Goal: Task Accomplishment & Management: Use online tool/utility

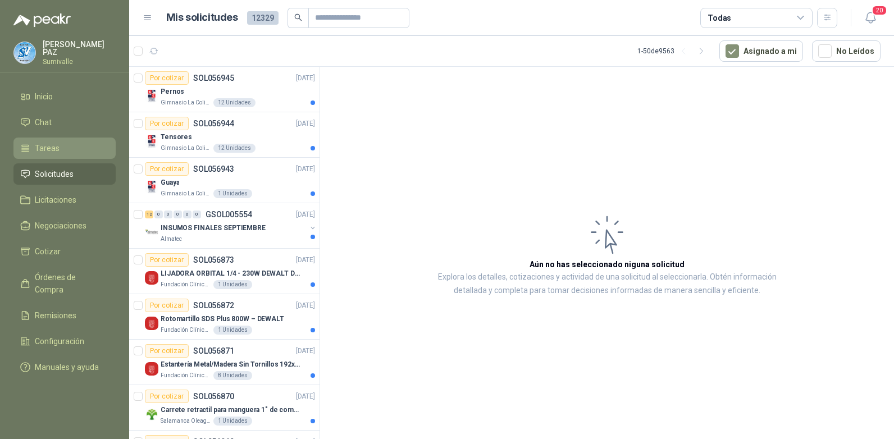
click at [56, 147] on span "Tareas" at bounding box center [47, 148] width 25 height 12
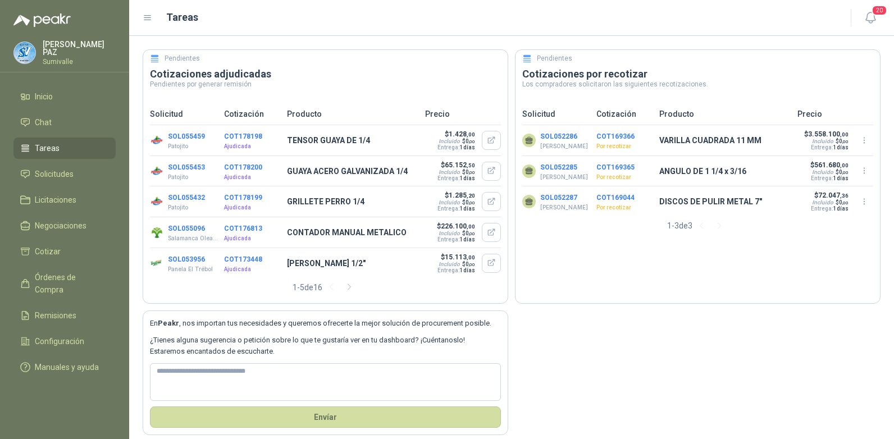
click at [604, 134] on button "COT169366" at bounding box center [616, 137] width 38 height 8
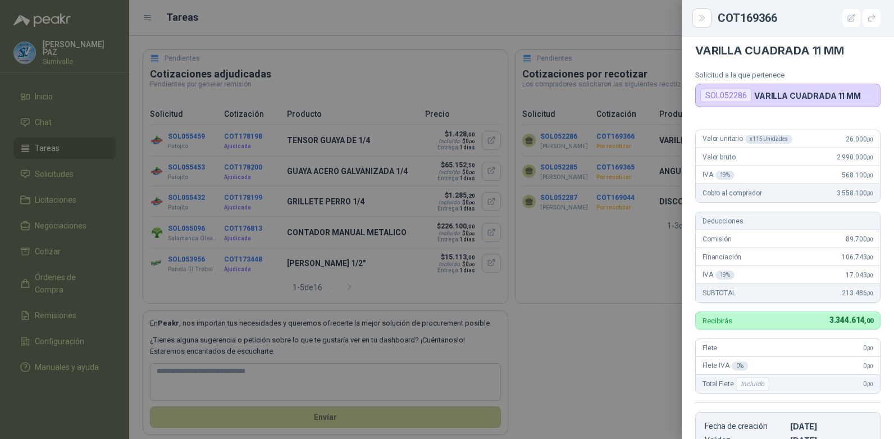
scroll to position [62, 0]
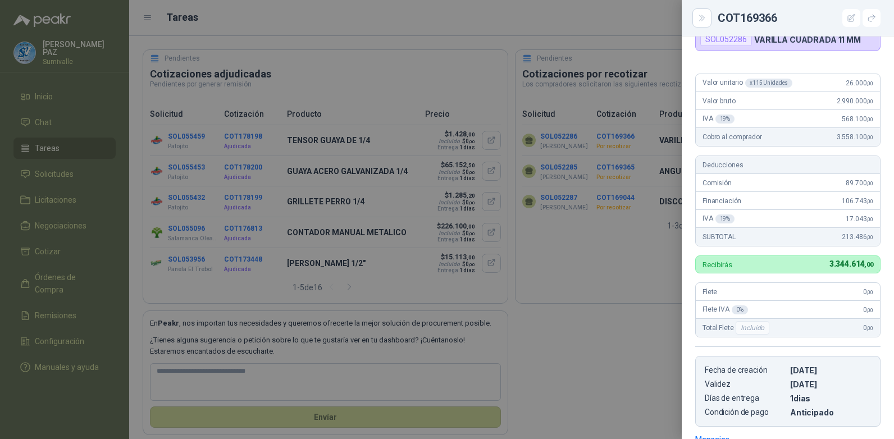
click at [646, 290] on div at bounding box center [447, 219] width 894 height 439
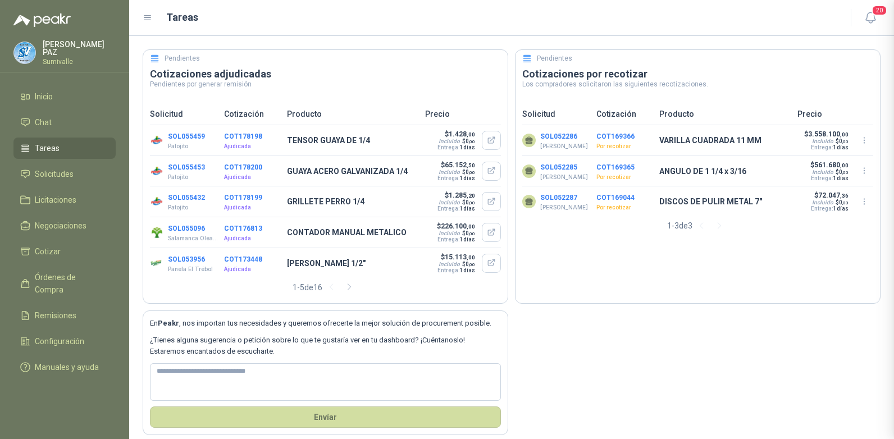
scroll to position [236, 0]
click at [617, 199] on button "COT169044" at bounding box center [616, 198] width 38 height 8
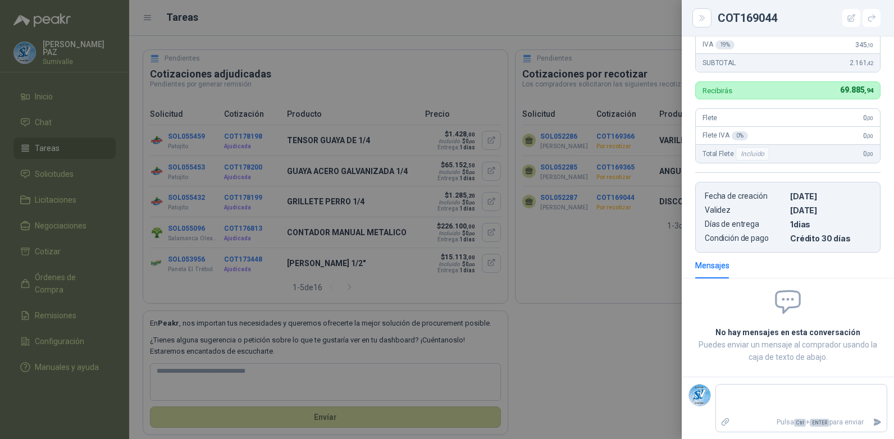
scroll to position [0, 0]
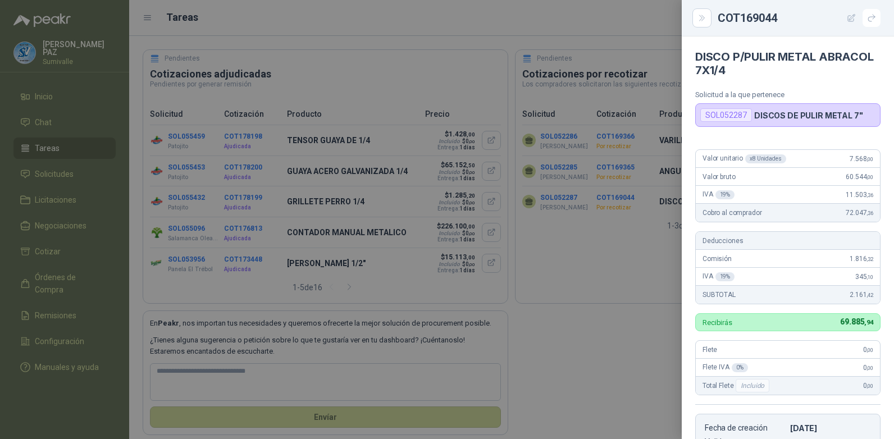
click at [852, 20] on icon "button" at bounding box center [852, 18] width 10 height 10
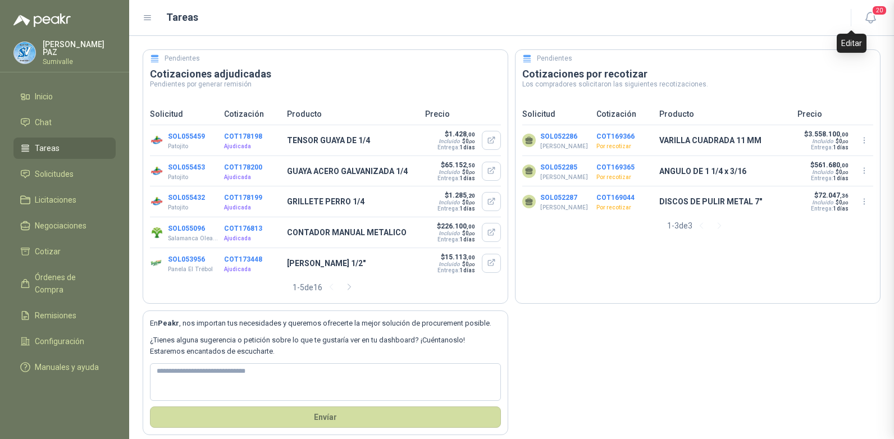
scroll to position [232, 0]
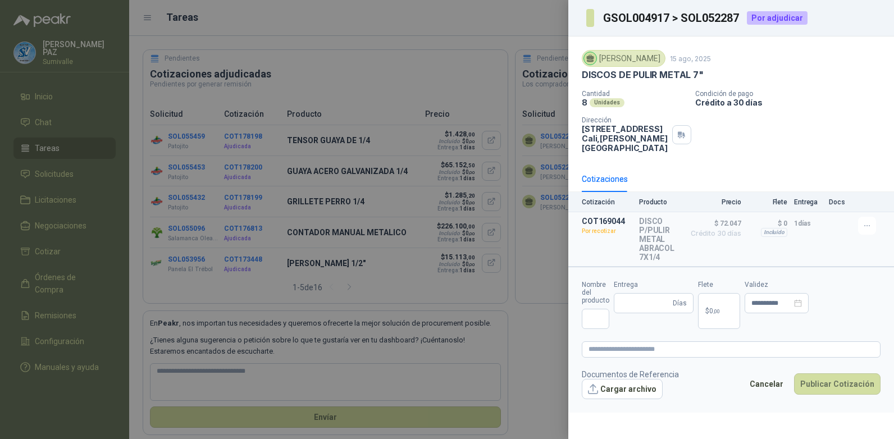
type input "**********"
type input "*"
type input "**********"
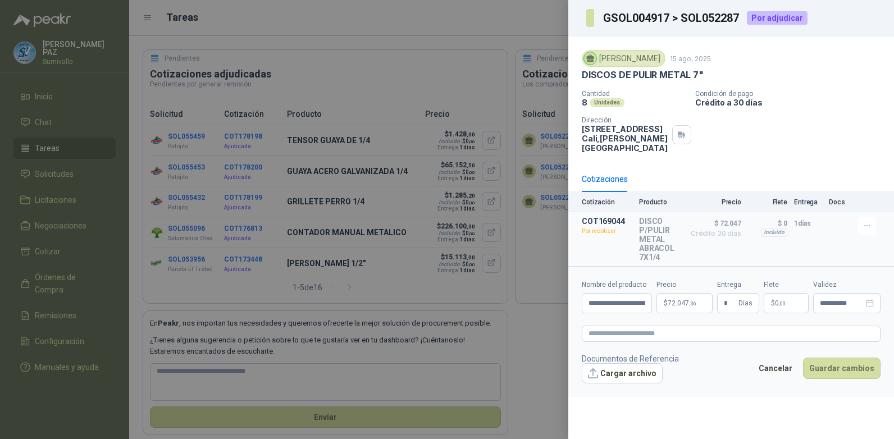
click at [678, 307] on span "72.047 ,36" at bounding box center [682, 303] width 28 height 7
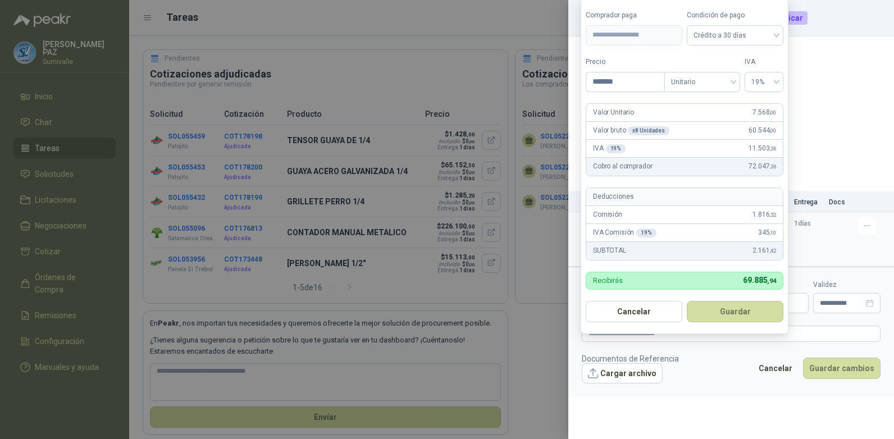
click at [553, 238] on div at bounding box center [447, 219] width 894 height 439
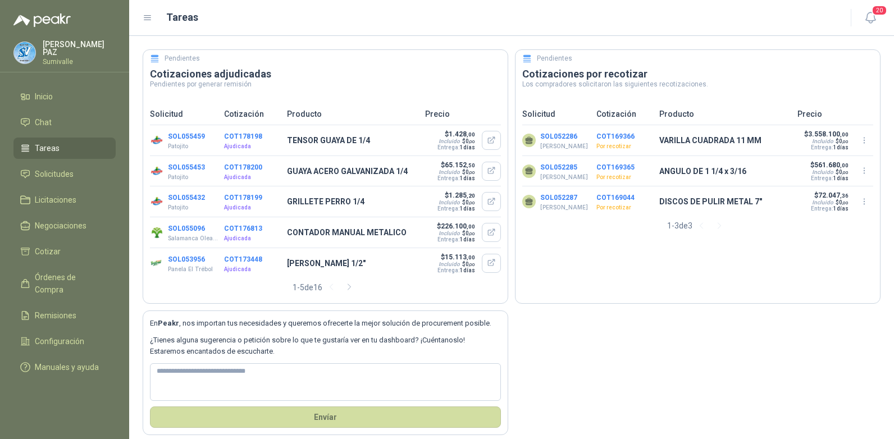
click at [612, 199] on button "COT169044" at bounding box center [616, 198] width 38 height 8
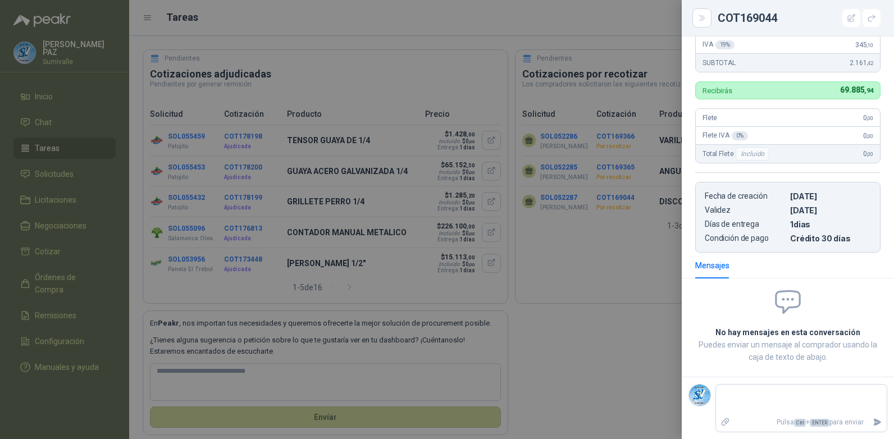
scroll to position [0, 0]
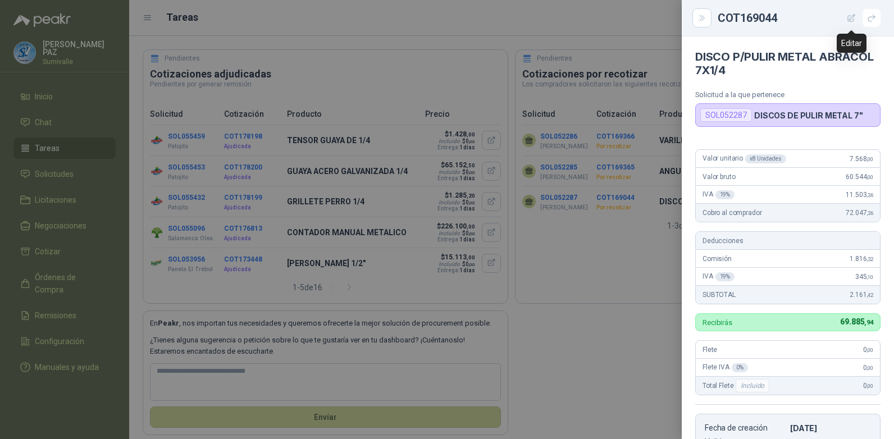
click at [849, 19] on icon "button" at bounding box center [852, 18] width 10 height 10
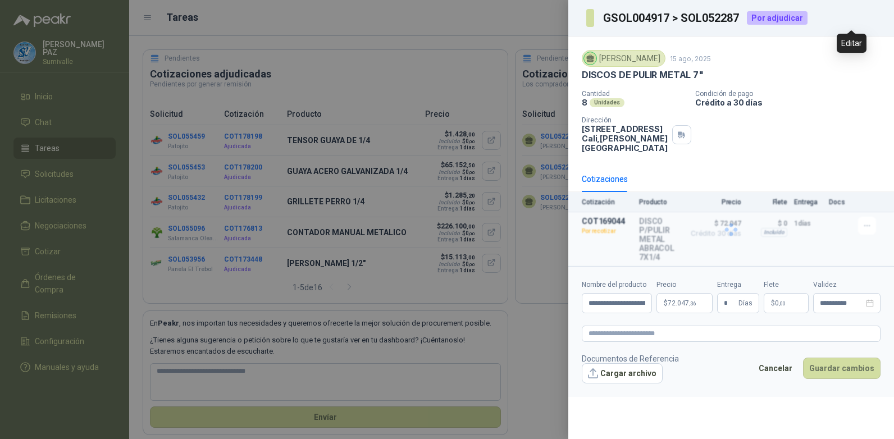
scroll to position [232, 0]
click at [655, 247] on button "Detalles" at bounding box center [652, 239] width 53 height 15
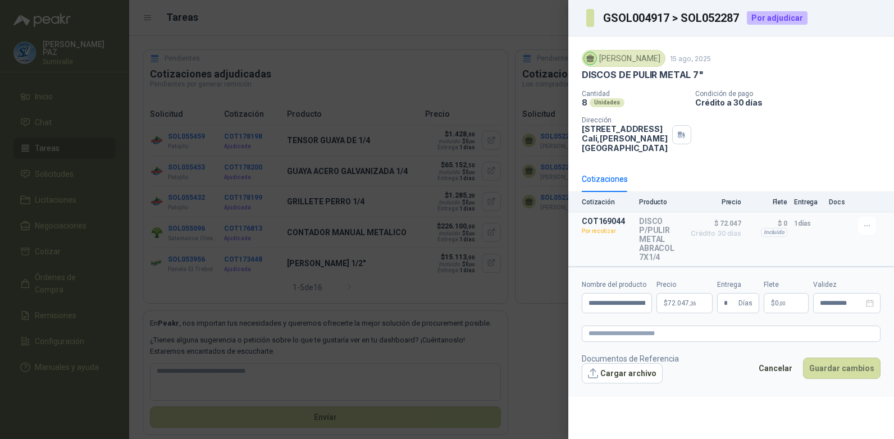
click at [773, 149] on div "Cantidad 8 Unidades Condición de pago Crédito a 30 días Dirección [STREET_ADDRE…" at bounding box center [731, 121] width 299 height 63
click at [780, 379] on button "Cancelar" at bounding box center [776, 368] width 46 height 21
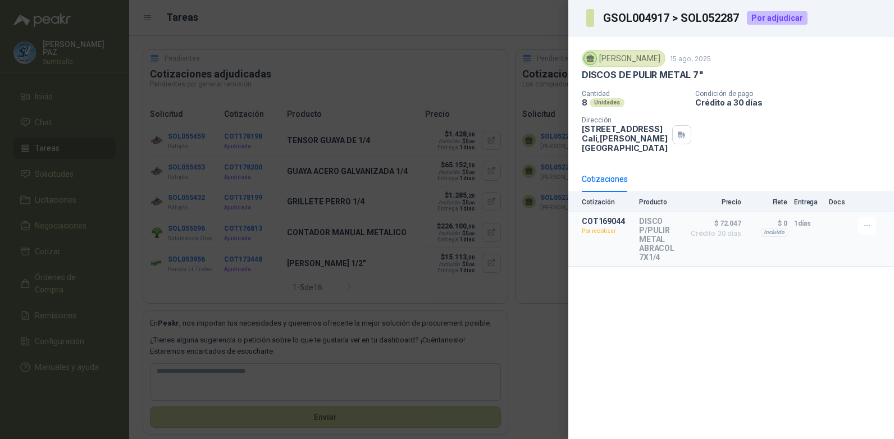
click at [609, 185] on div "Cotizaciones" at bounding box center [605, 179] width 46 height 12
click at [548, 135] on div at bounding box center [447, 219] width 894 height 439
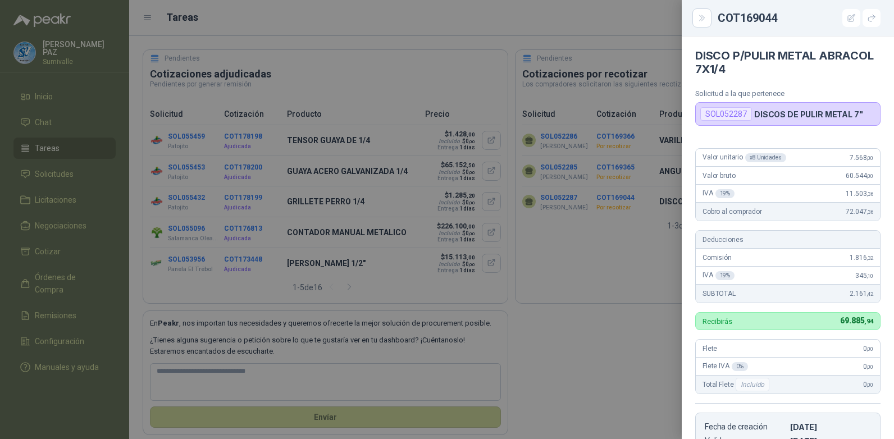
scroll to position [0, 0]
click at [731, 112] on div "SOL052287" at bounding box center [726, 114] width 52 height 13
drag, startPoint x: 745, startPoint y: 114, endPoint x: 693, endPoint y: 116, distance: 52.3
click at [693, 116] on article "DISCO P/PULIR METAL ABRACOL 7X1/4 Solicitud a la que pertenece SOL052287 DISCOS…" at bounding box center [788, 82] width 212 height 90
copy div "SOL052287"
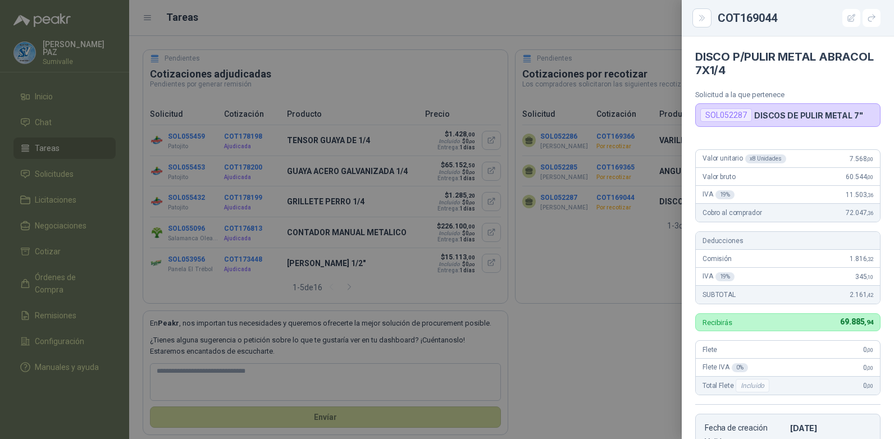
click at [124, 93] on div at bounding box center [447, 219] width 894 height 439
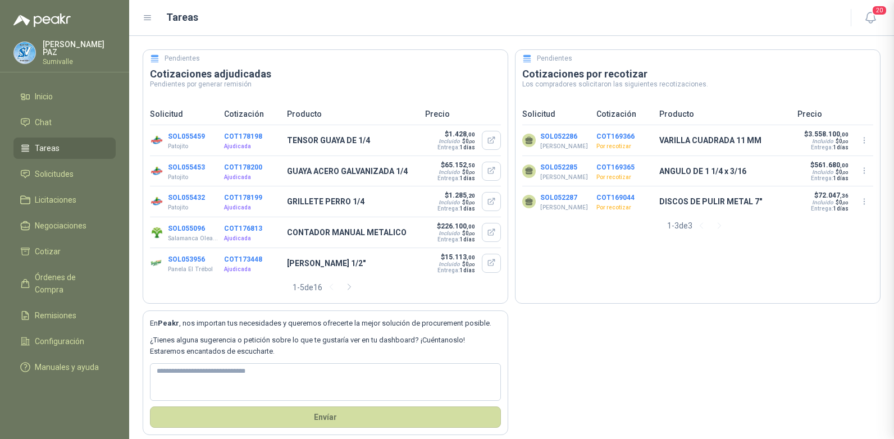
scroll to position [232, 0]
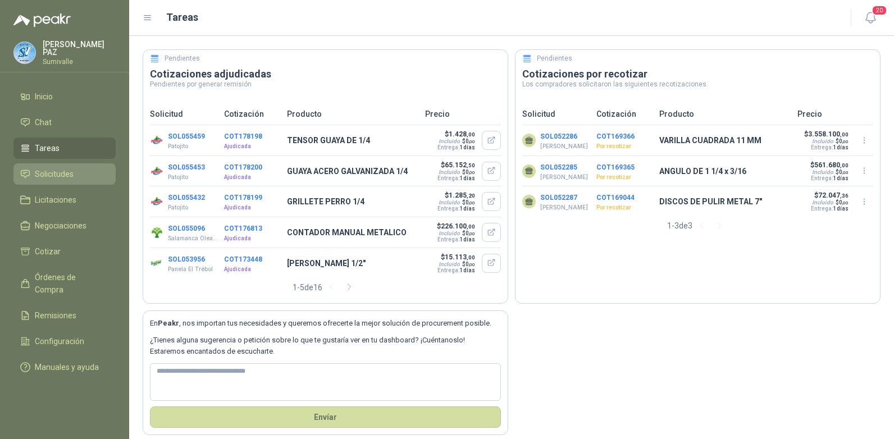
click at [83, 168] on li "Solicitudes" at bounding box center [64, 174] width 89 height 12
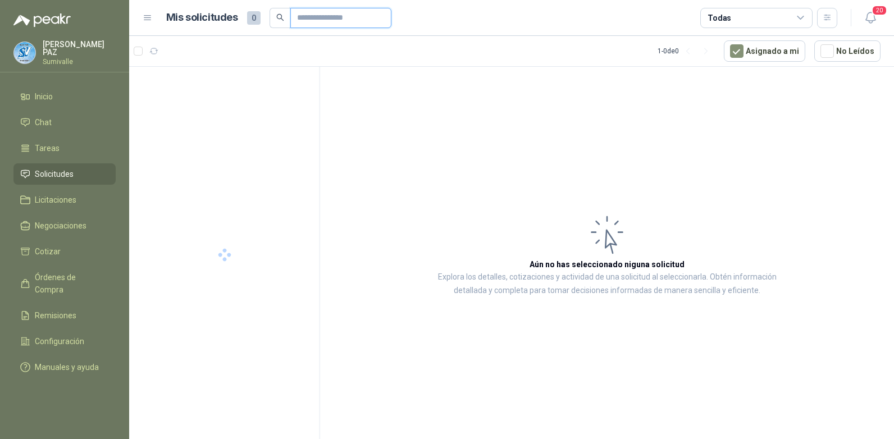
click at [318, 15] on input "text" at bounding box center [336, 17] width 79 height 19
paste input "*********"
type input "*********"
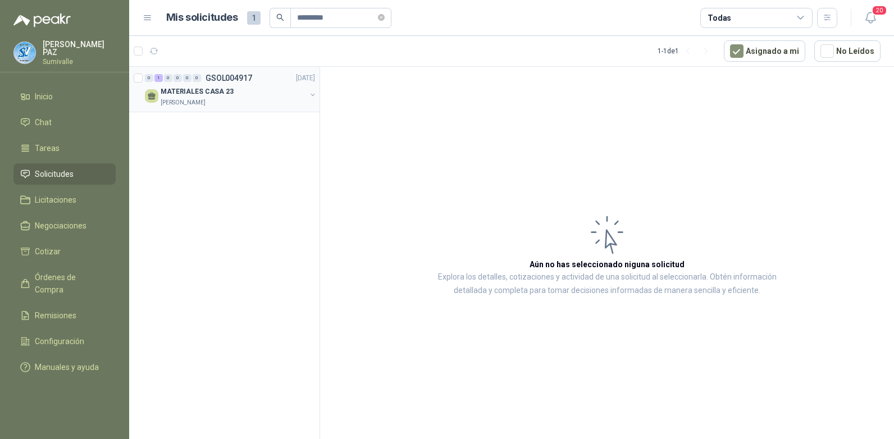
click at [218, 91] on p "MATERIALES CASA 23" at bounding box center [197, 92] width 73 height 11
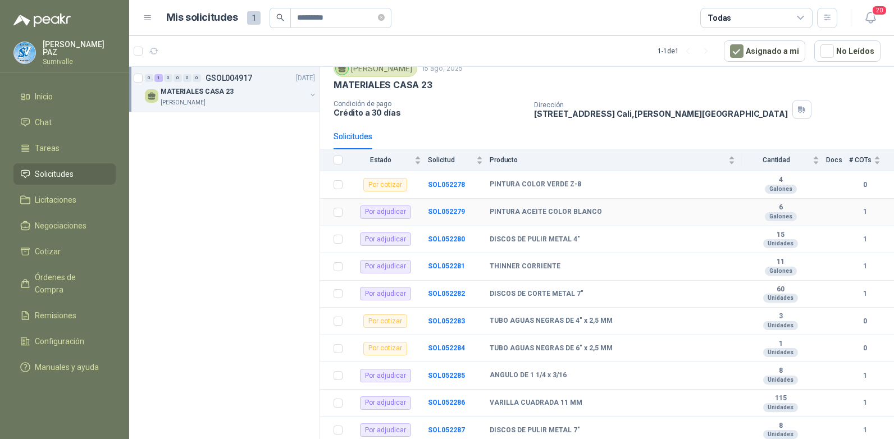
scroll to position [101, 0]
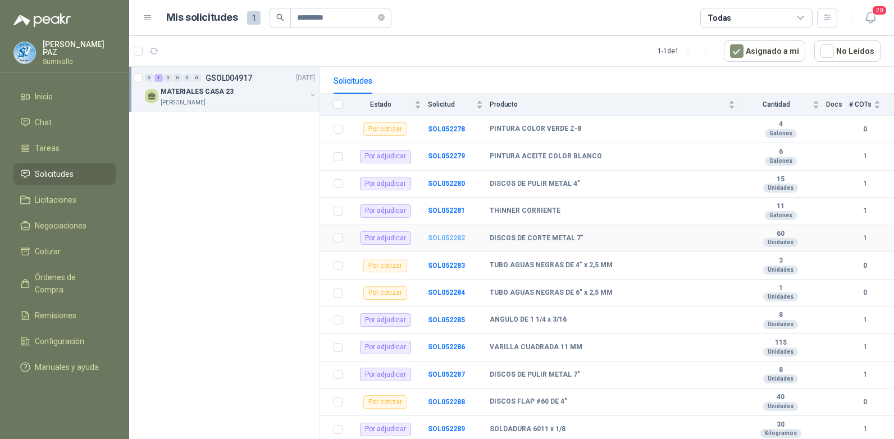
click at [445, 238] on b "SOL052282" at bounding box center [446, 238] width 37 height 8
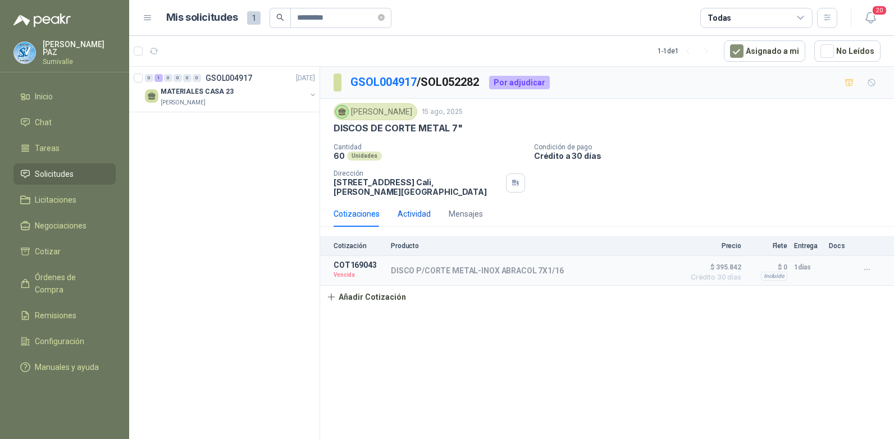
click at [415, 215] on div "Actividad" at bounding box center [414, 214] width 33 height 12
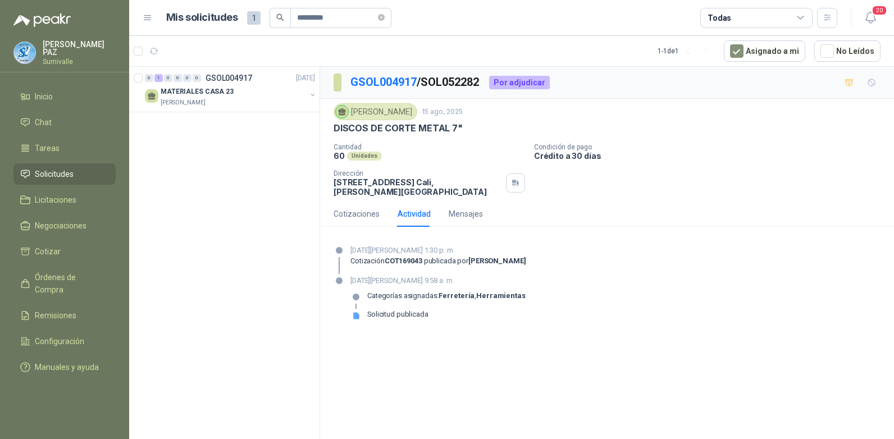
click at [383, 212] on div "Cotizaciones Actividad Mensajes" at bounding box center [408, 214] width 149 height 26
click at [370, 212] on div "Cotizaciones" at bounding box center [357, 214] width 46 height 12
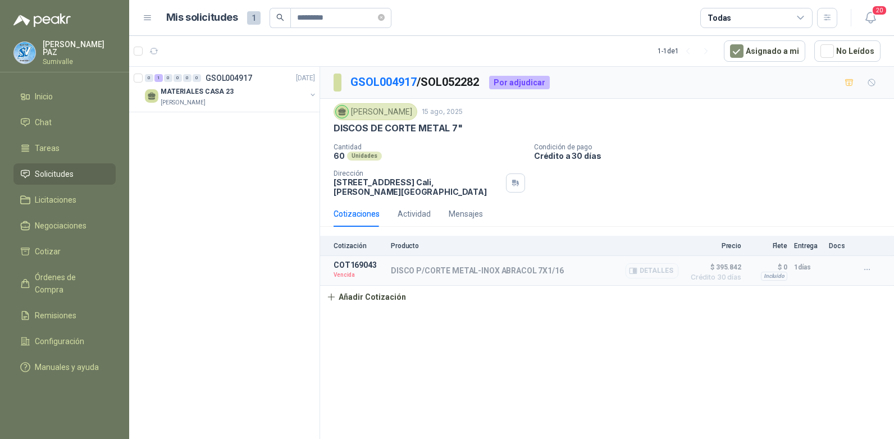
click at [650, 271] on button "Detalles" at bounding box center [652, 270] width 53 height 15
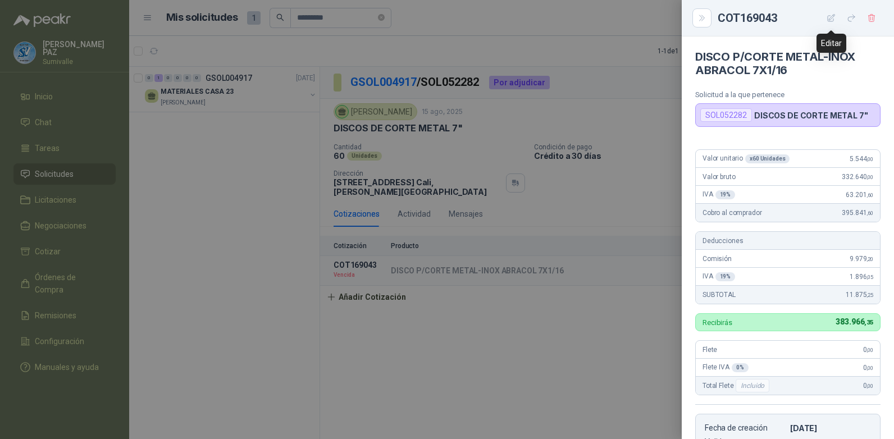
click at [833, 15] on icon "button" at bounding box center [832, 18] width 10 height 10
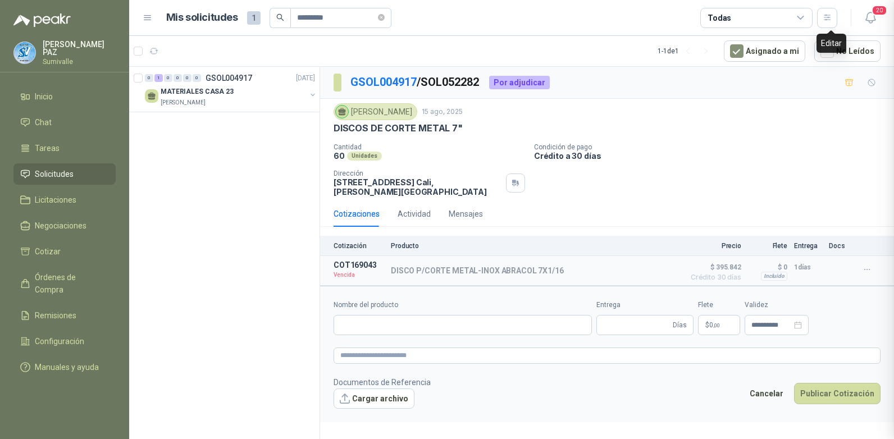
type input "**********"
type input "*"
type input "**********"
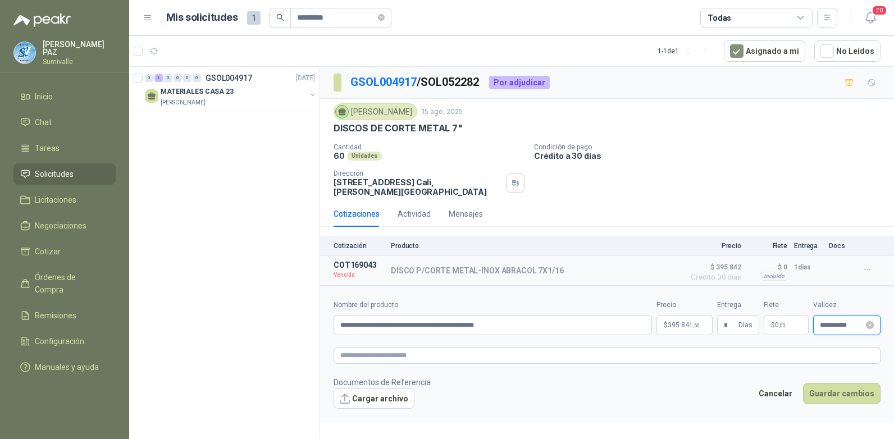
click at [833, 326] on input "**********" at bounding box center [842, 325] width 44 height 7
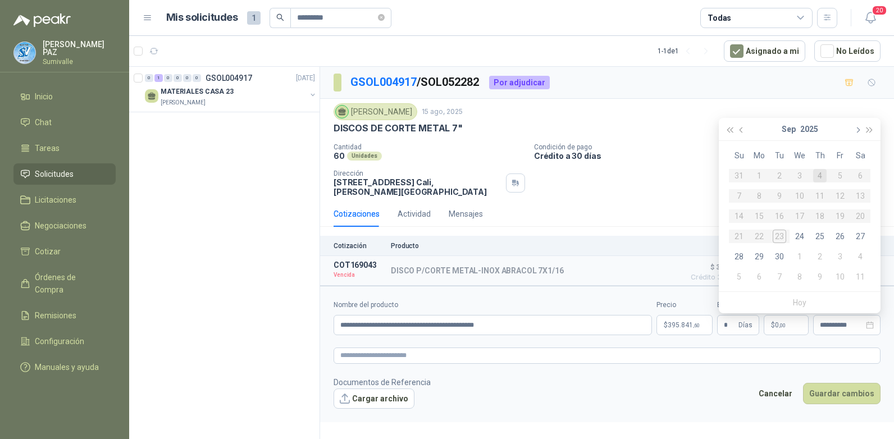
click at [857, 129] on span "button" at bounding box center [857, 131] width 6 height 6
click at [802, 174] on div "1" at bounding box center [799, 175] width 13 height 13
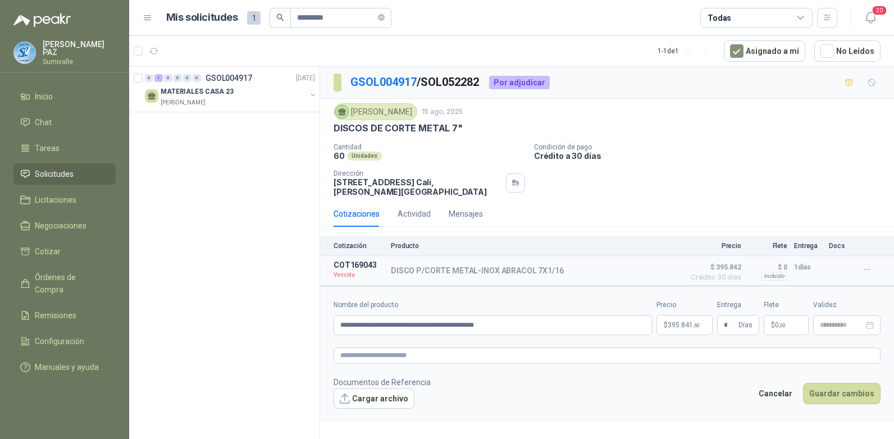
type input "**********"
click at [845, 402] on button "Guardar cambios" at bounding box center [842, 393] width 78 height 21
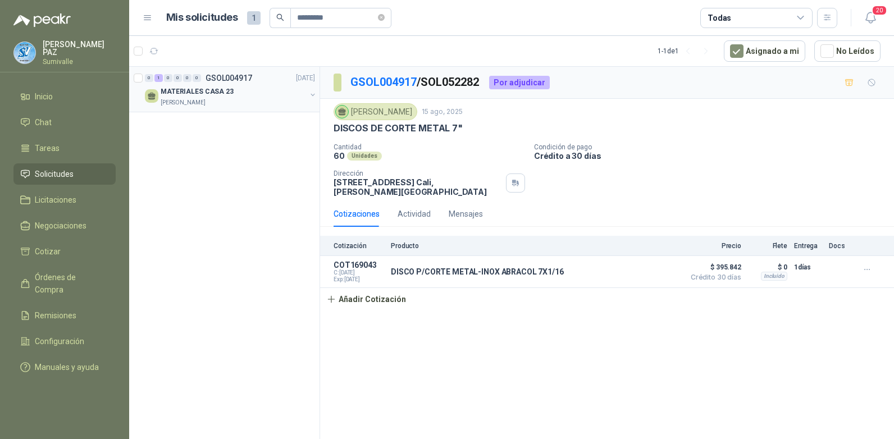
click at [186, 91] on p "MATERIALES CASA 23" at bounding box center [197, 92] width 73 height 11
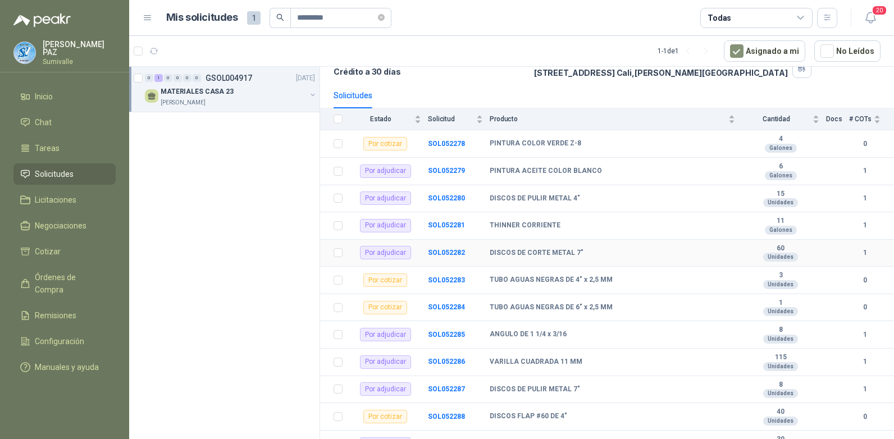
scroll to position [101, 0]
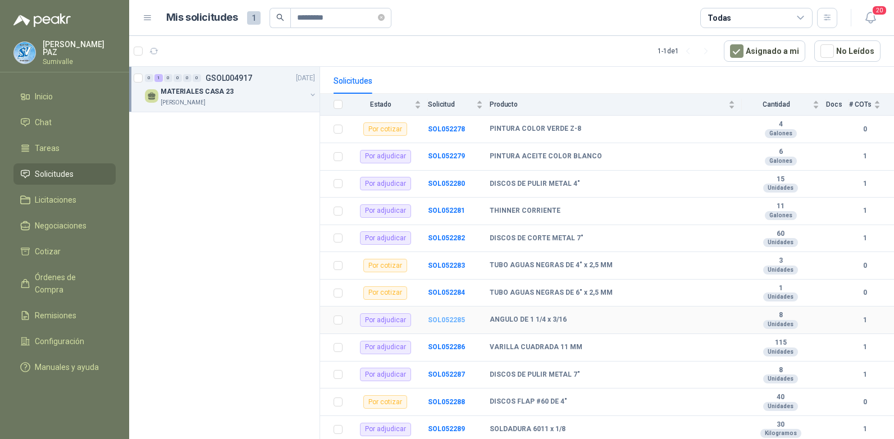
click at [447, 319] on b "SOL052285" at bounding box center [446, 320] width 37 height 8
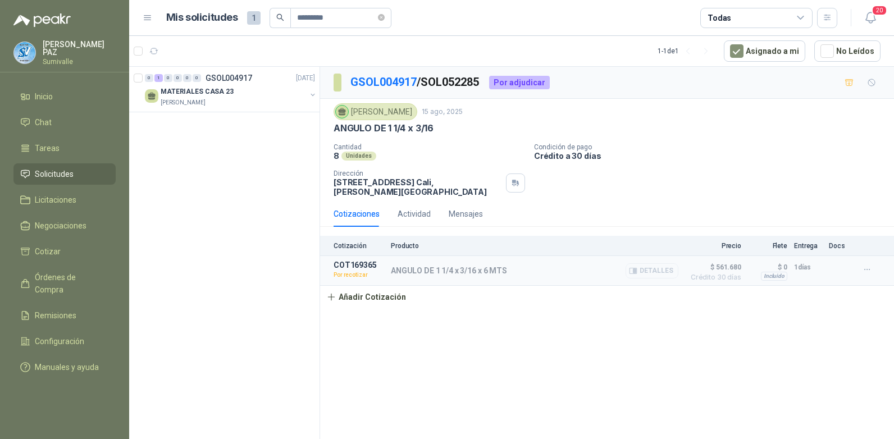
click at [651, 270] on button "Detalles" at bounding box center [652, 270] width 53 height 15
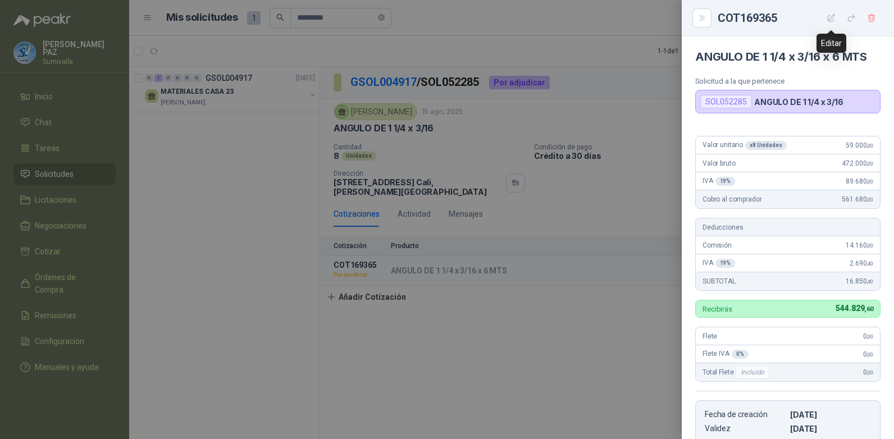
click at [827, 20] on icon "button" at bounding box center [832, 18] width 10 height 10
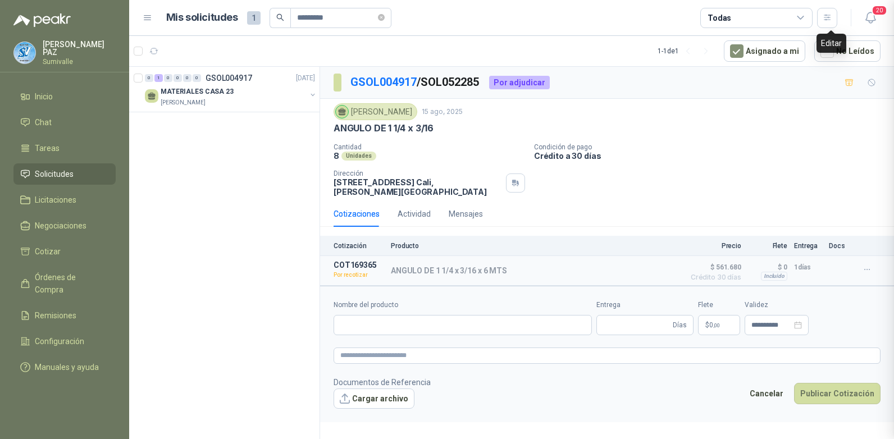
type input "**********"
type input "*"
type input "**********"
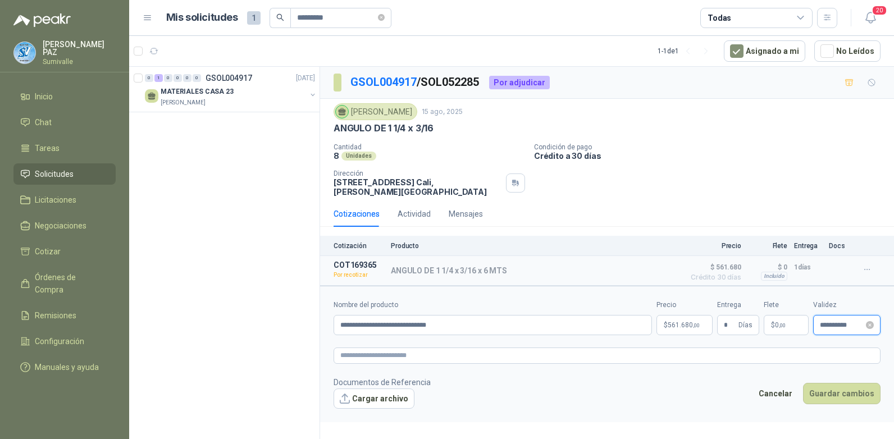
click at [837, 322] on input "**********" at bounding box center [842, 325] width 44 height 7
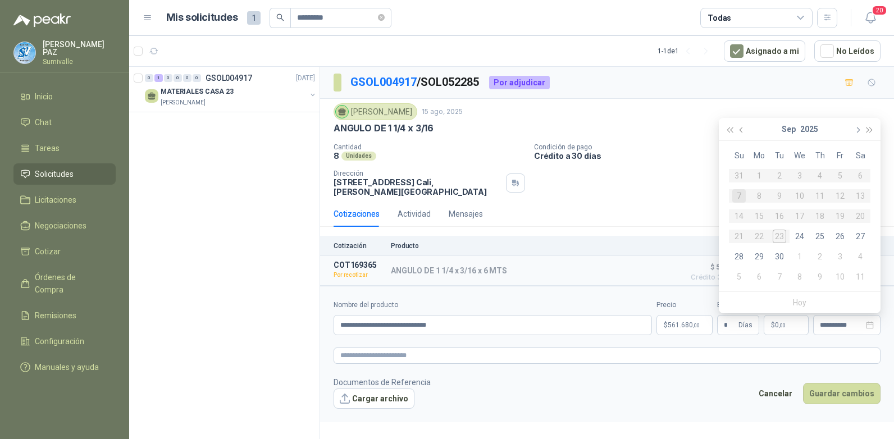
click at [856, 127] on button "button" at bounding box center [857, 129] width 12 height 22
click at [800, 175] on div "1" at bounding box center [799, 175] width 13 height 13
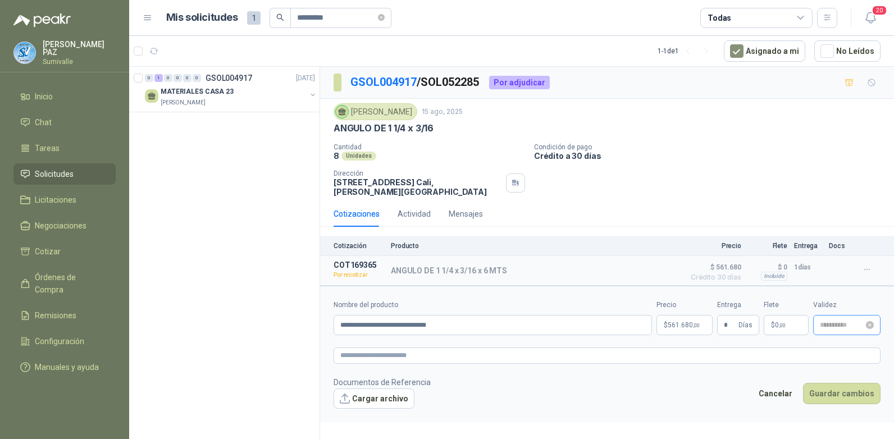
type input "**********"
click at [841, 388] on button "Guardar cambios" at bounding box center [842, 393] width 78 height 21
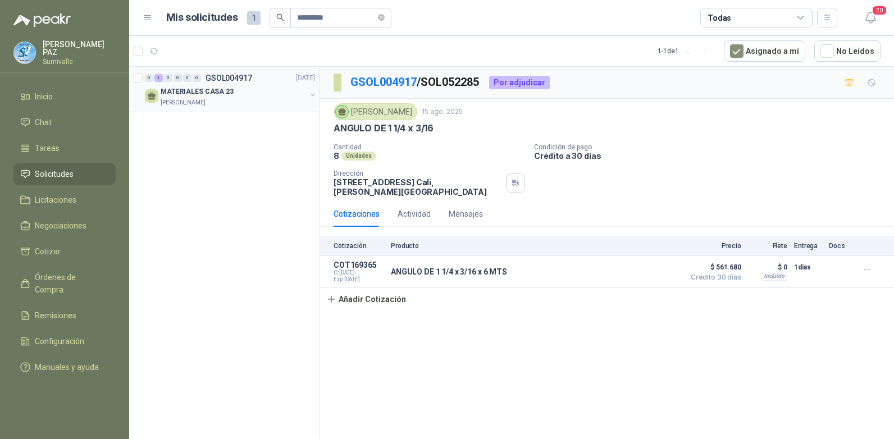
click at [215, 92] on p "MATERIALES CASA 23" at bounding box center [197, 92] width 73 height 11
